Goal: Check status: Check status

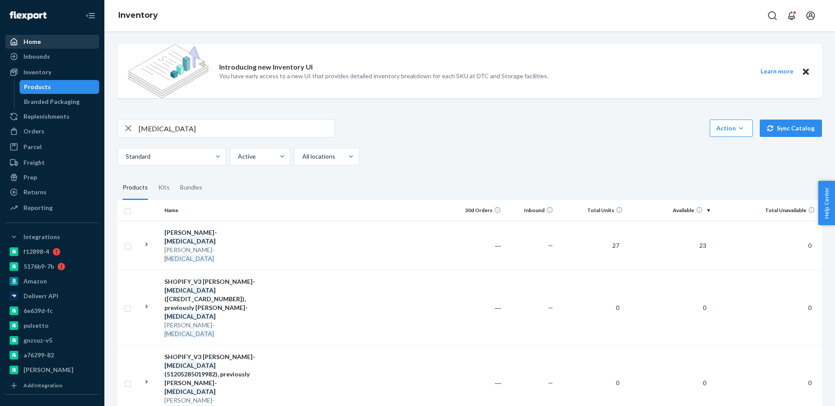
click at [67, 43] on div "Home" at bounding box center [52, 42] width 92 height 12
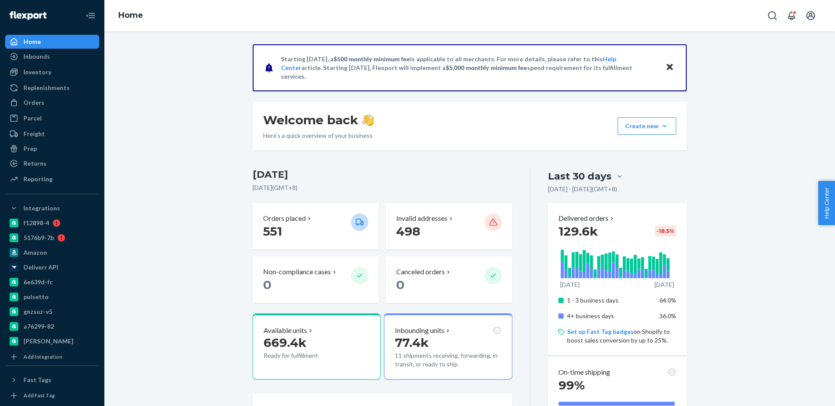
click at [772, 17] on icon "Open Search Box" at bounding box center [772, 15] width 10 height 10
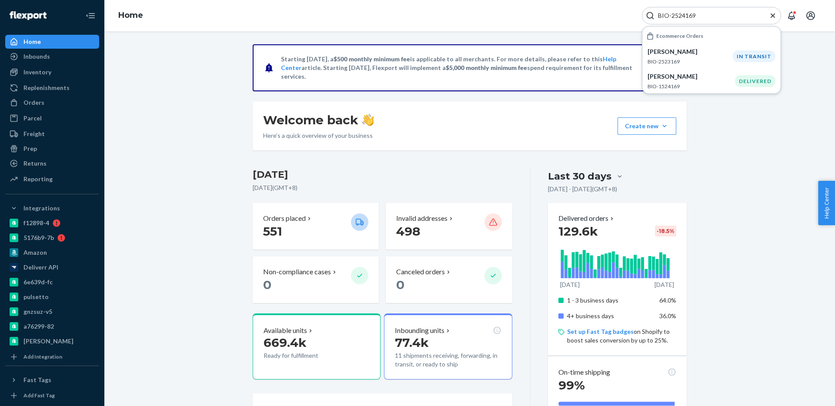
click at [689, 18] on input "BIO-2524169" at bounding box center [708, 15] width 107 height 9
paste input "Search Input"
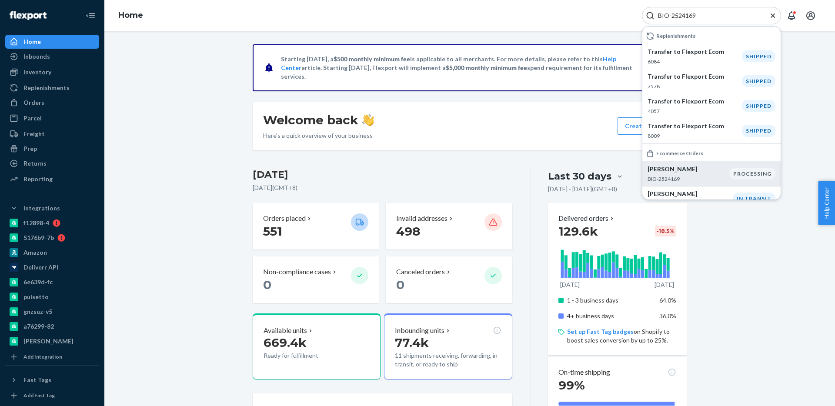
type input "BIO-2524169"
click at [665, 171] on p "[PERSON_NAME]" at bounding box center [689, 169] width 82 height 9
